Goal: Check status

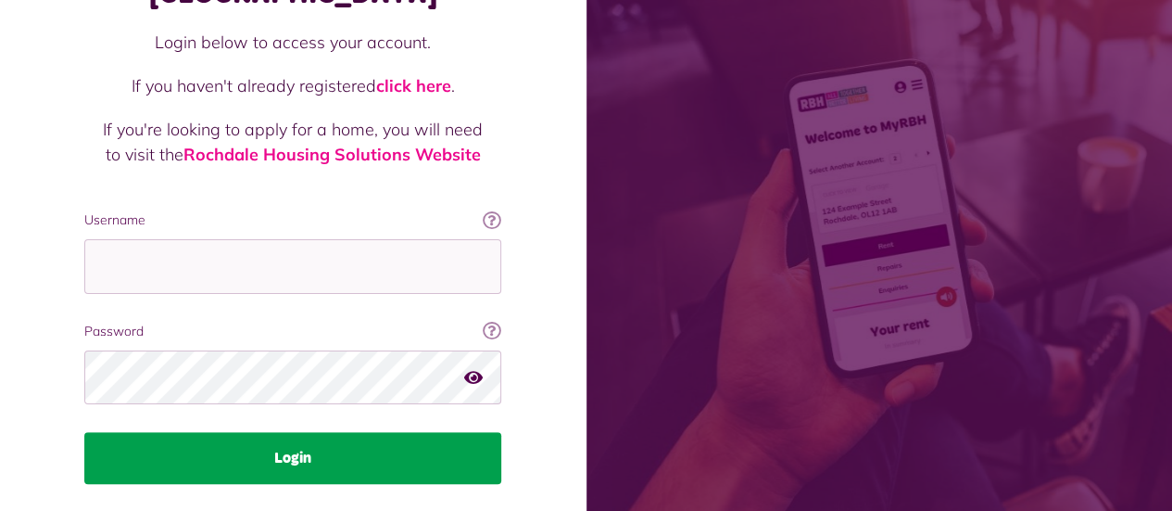
scroll to position [185, 0]
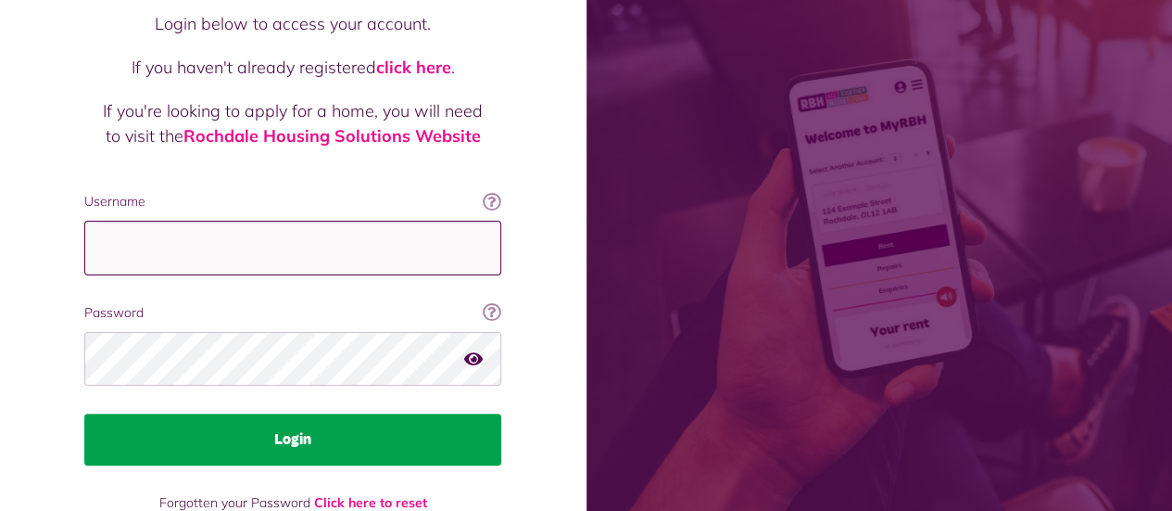
type input "**********"
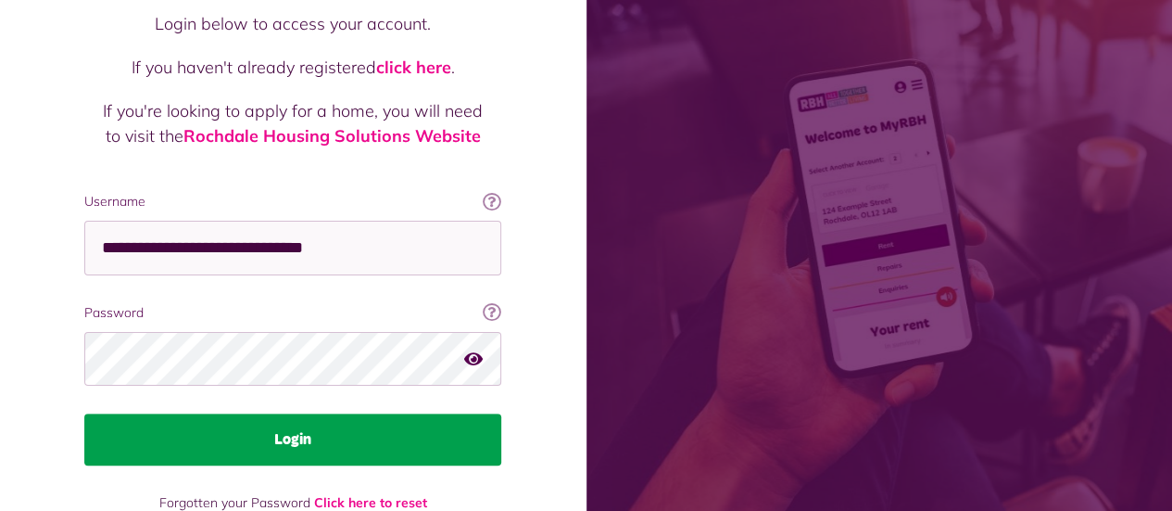
click at [294, 413] on button "Login" at bounding box center [292, 439] width 417 height 52
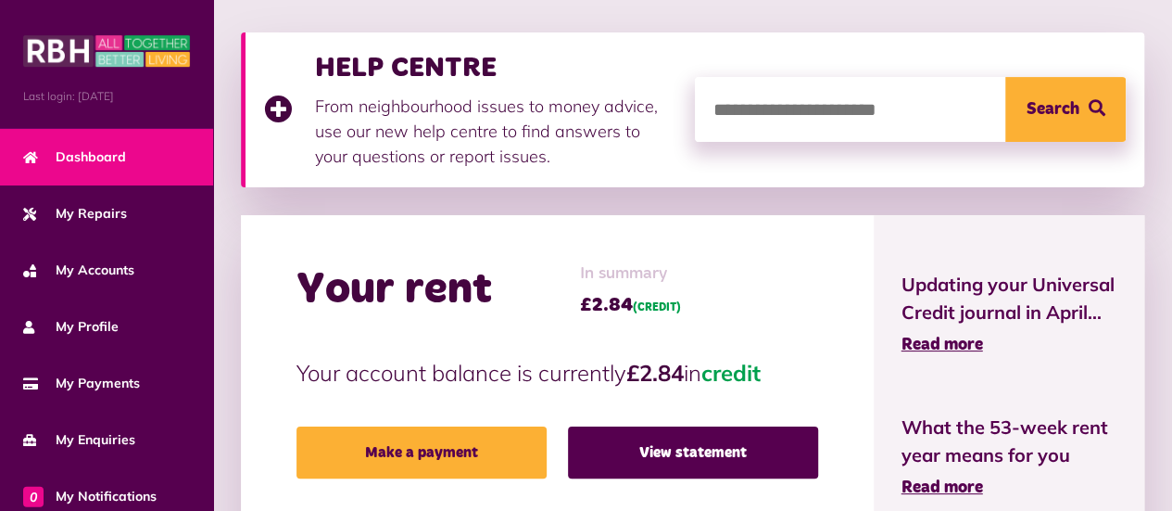
scroll to position [278, 0]
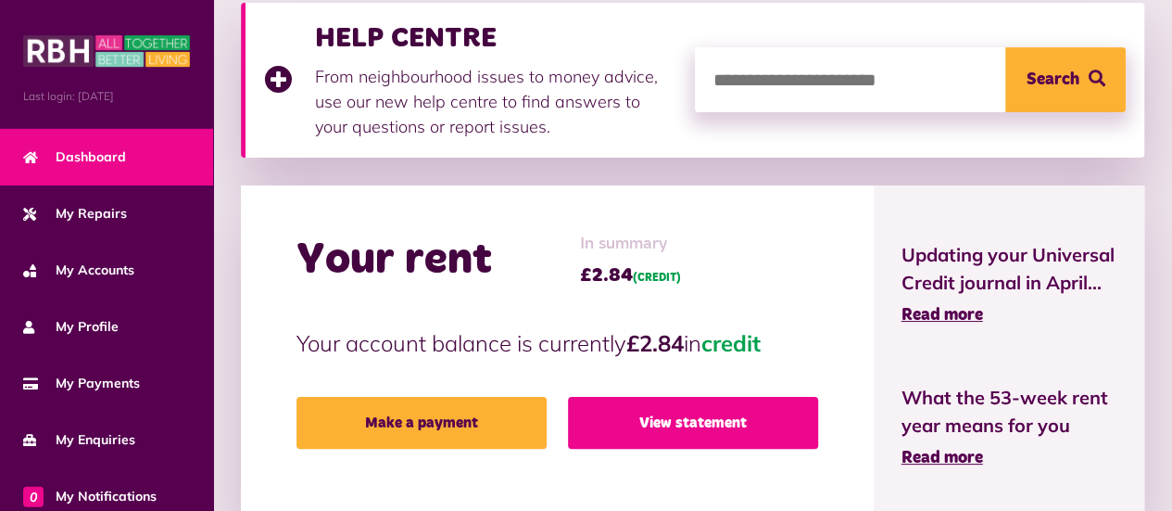
click at [741, 429] on link "View statement" at bounding box center [693, 423] width 250 height 52
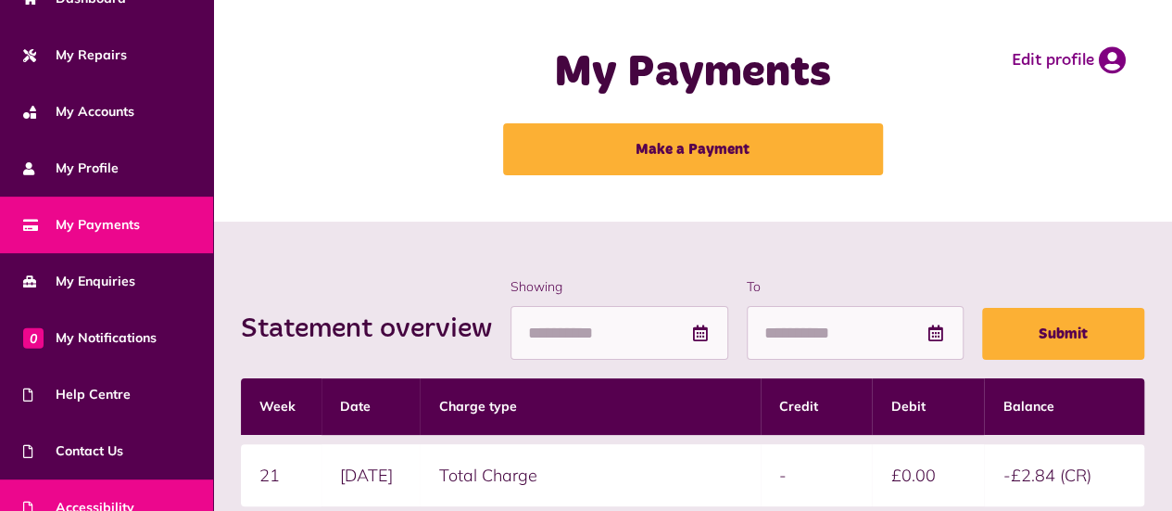
scroll to position [237, 0]
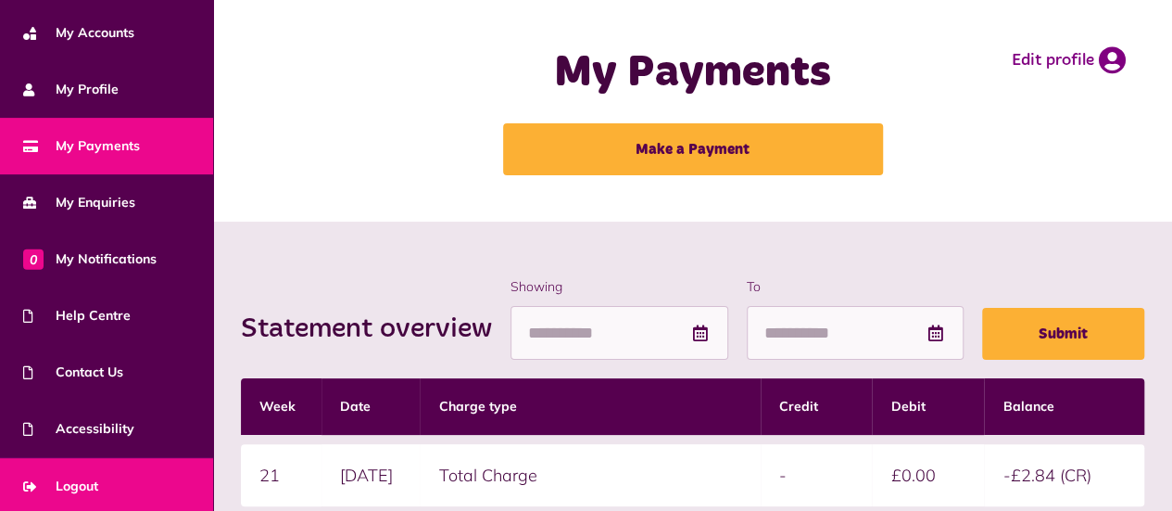
click at [83, 477] on span "Logout" at bounding box center [60, 485] width 75 height 19
